Goal: Find specific page/section: Find specific page/section

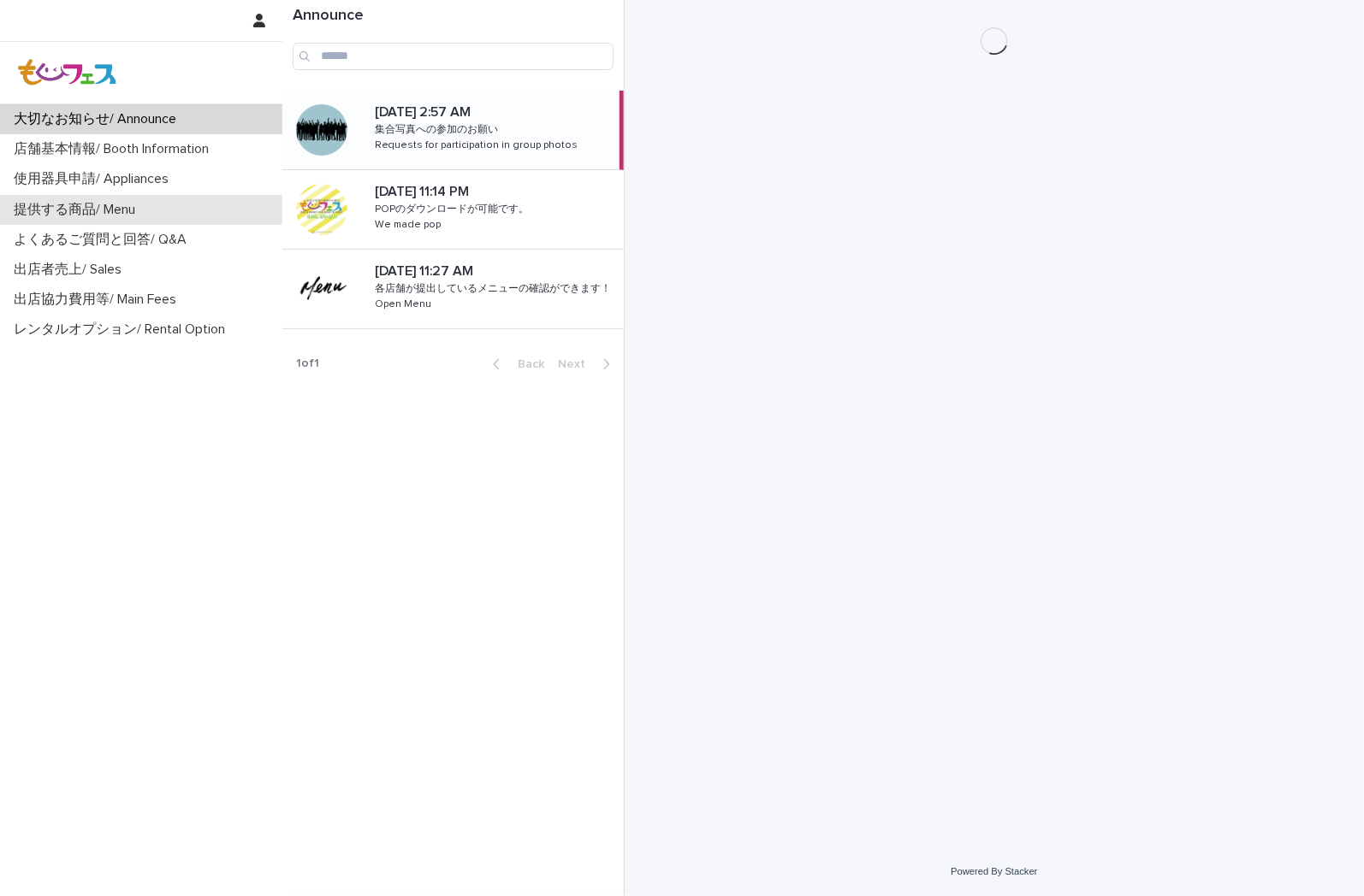
click at [146, 205] on p "提供する商品/ Menu" at bounding box center [77, 209] width 142 height 16
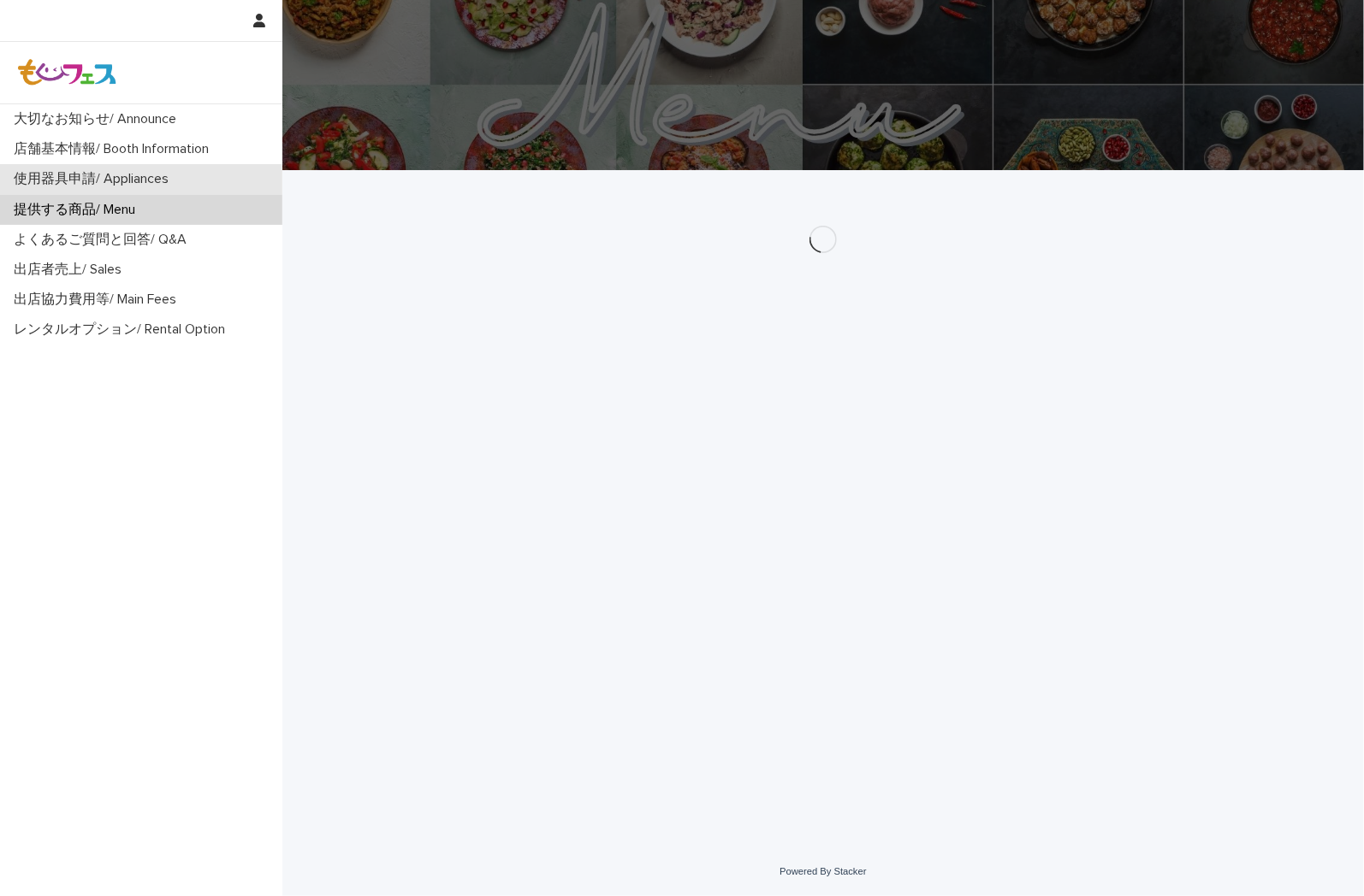
click at [155, 190] on div "使用器具申請/ Appliances" at bounding box center [141, 179] width 282 height 30
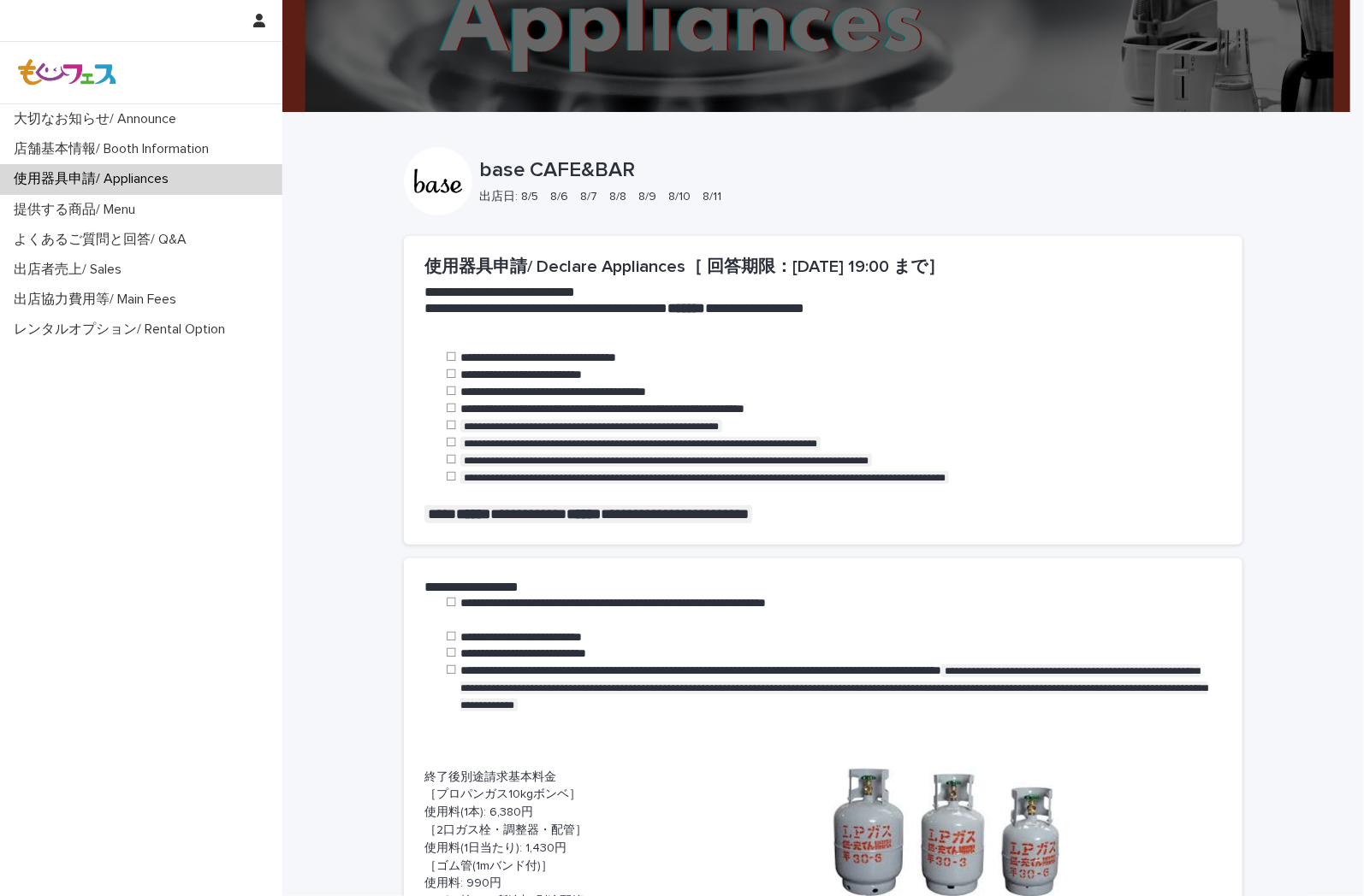
scroll to position [380, 0]
